Goal: Information Seeking & Learning: Learn about a topic

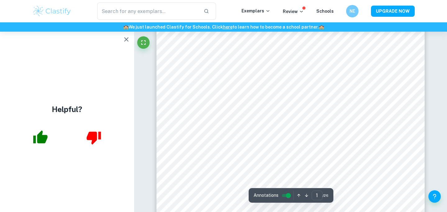
scroll to position [145, 0]
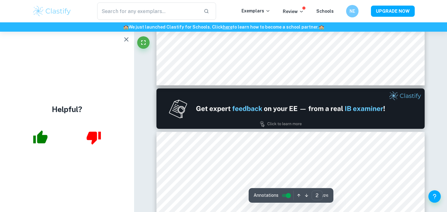
type input "1"
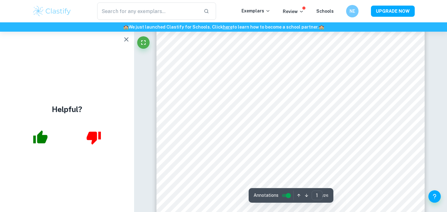
scroll to position [0, 0]
click at [117, 49] on div "Helpful?" at bounding box center [67, 122] width 134 height 180
click at [122, 40] on button "button" at bounding box center [126, 39] width 12 height 12
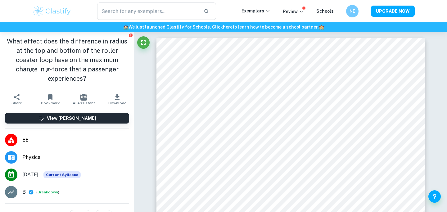
click at [29, 154] on span "Physics" at bounding box center [75, 157] width 107 height 7
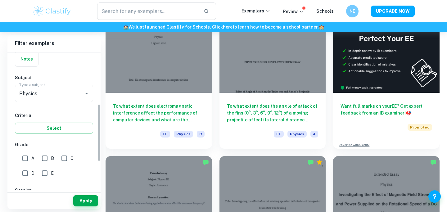
scroll to position [136, 0]
